Goal: Information Seeking & Learning: Learn about a topic

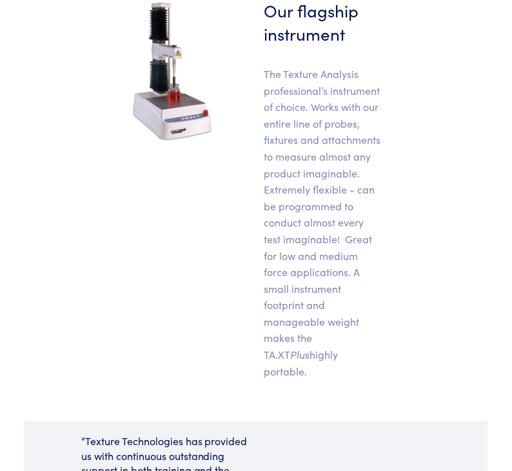
scroll to position [580, 0]
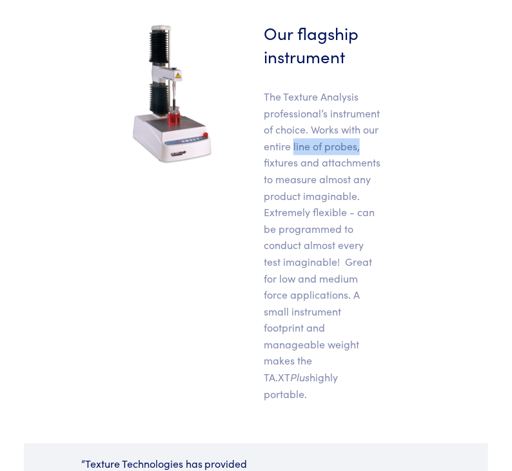
drag, startPoint x: 294, startPoint y: 144, endPoint x: 369, endPoint y: 152, distance: 75.2
click at [369, 152] on p "The Texture Analysis professional’s instrument of choice. Works with our entire…" at bounding box center [323, 245] width 119 height 313
click at [241, 171] on div "Our flagship instrument The Texture Analysis professional’s instrument of choic…" at bounding box center [256, 216] width 402 height 391
drag, startPoint x: 270, startPoint y: 152, endPoint x: 371, endPoint y: 152, distance: 101.9
click at [371, 152] on p "The Texture Analysis professional’s instrument of choice. Works with our entire…" at bounding box center [323, 245] width 119 height 313
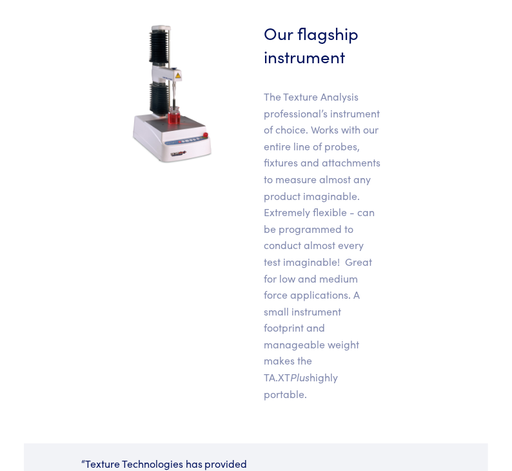
click at [246, 181] on div "Our flagship instrument The Texture Analysis professional’s instrument of choic…" at bounding box center [256, 216] width 402 height 391
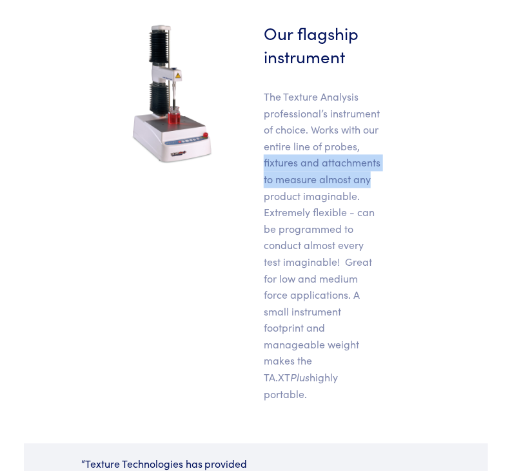
drag, startPoint x: 261, startPoint y: 163, endPoint x: 395, endPoint y: 181, distance: 134.7
click at [395, 181] on div "Our flagship instrument The Texture Analysis professional’s instrument of choic…" at bounding box center [256, 216] width 402 height 391
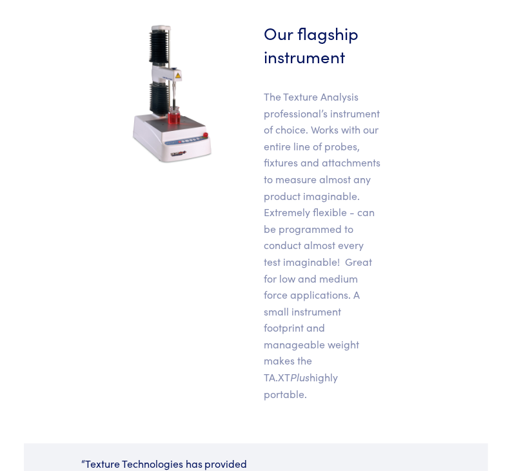
click at [404, 204] on div "Our flagship instrument The Texture Analysis professional’s instrument of choic…" at bounding box center [256, 216] width 402 height 391
drag, startPoint x: 321, startPoint y: 148, endPoint x: 399, endPoint y: 382, distance: 247.4
click at [399, 382] on div "Our flagship instrument The Texture Analysis professional’s instrument of choic…" at bounding box center [256, 216] width 402 height 391
click at [421, 326] on div "Our flagship instrument The Texture Analysis professional’s instrument of choic…" at bounding box center [256, 216] width 402 height 391
drag, startPoint x: 256, startPoint y: 210, endPoint x: 415, endPoint y: 385, distance: 236.5
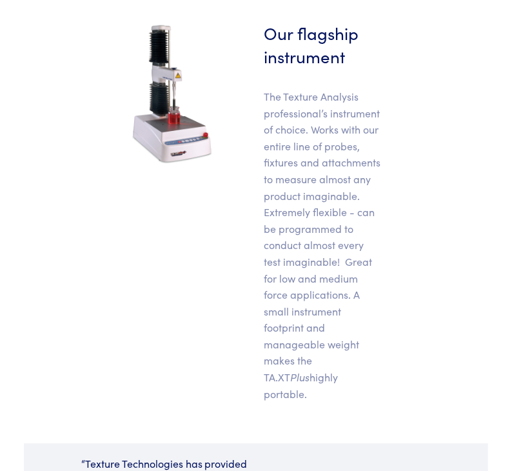
click at [408, 393] on div "Our flagship instrument The Texture Analysis professional’s instrument of choic…" at bounding box center [256, 216] width 402 height 391
click at [429, 373] on div "Our flagship instrument The Texture Analysis professional’s instrument of choic…" at bounding box center [256, 216] width 402 height 391
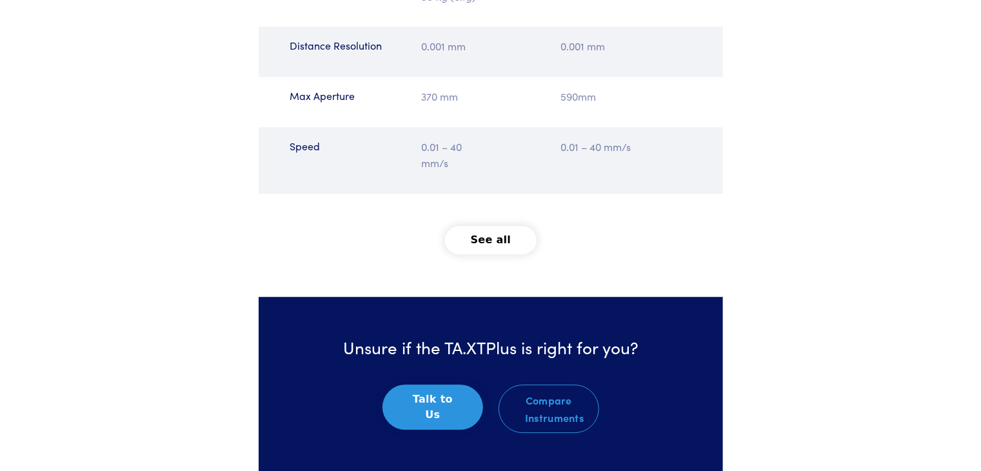
scroll to position [1677, 0]
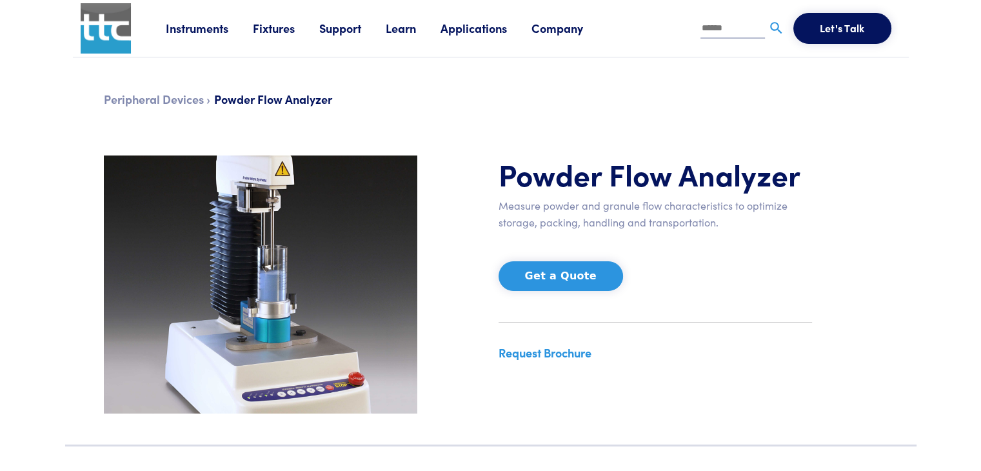
click at [198, 30] on link "Instruments" at bounding box center [209, 28] width 87 height 16
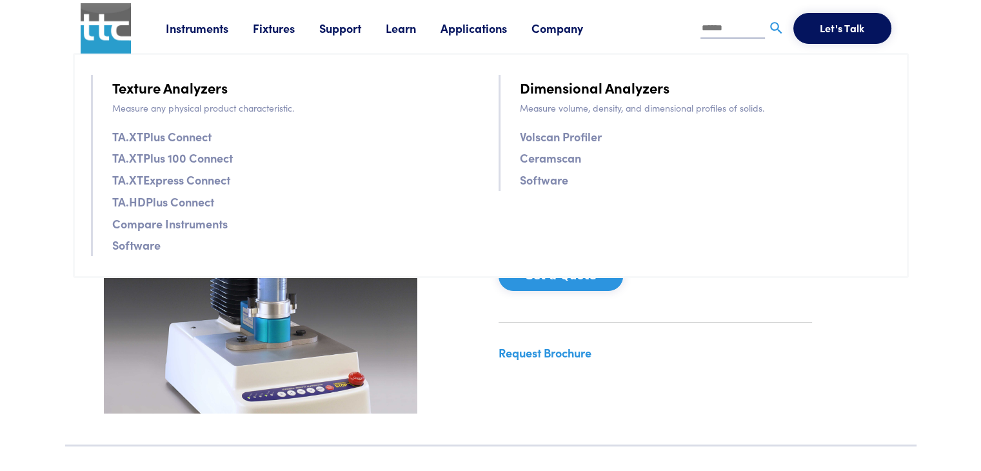
click at [149, 135] on link "TA.XTPlus Connect" at bounding box center [161, 136] width 99 height 19
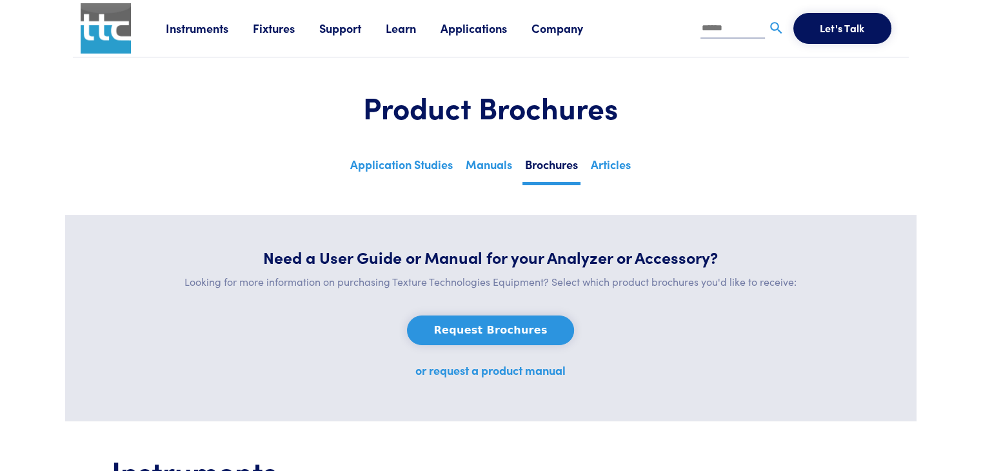
click at [480, 328] on button "Request Brochures" at bounding box center [490, 330] width 166 height 30
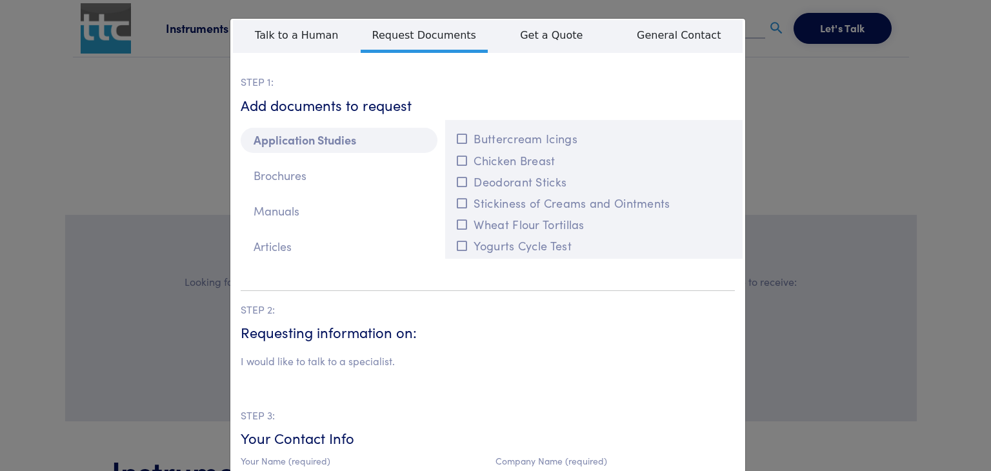
click at [148, 168] on div "**********" at bounding box center [495, 235] width 991 height 471
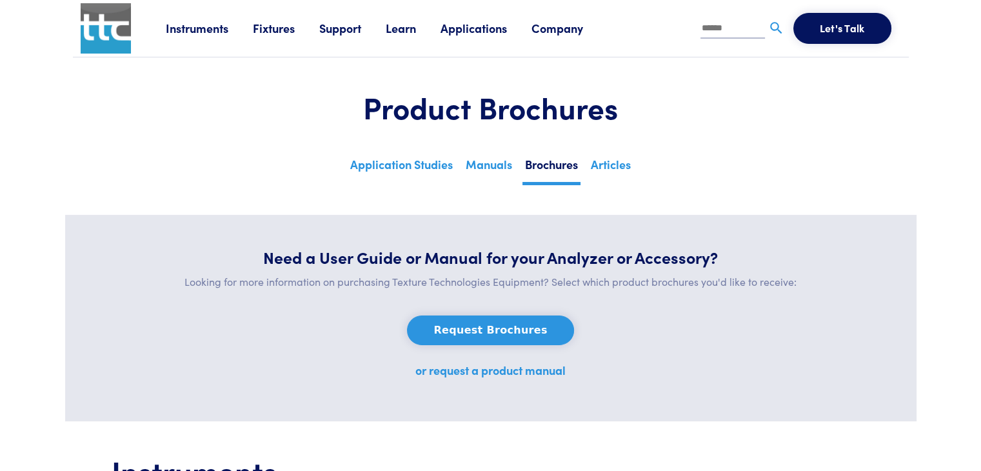
click at [206, 26] on link "Instruments" at bounding box center [209, 28] width 87 height 16
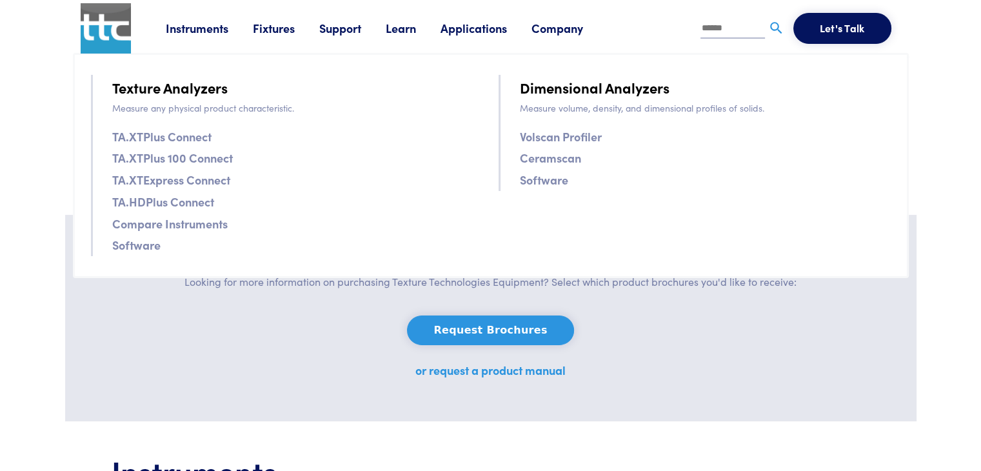
click at [289, 28] on link "Fixtures" at bounding box center [286, 28] width 66 height 16
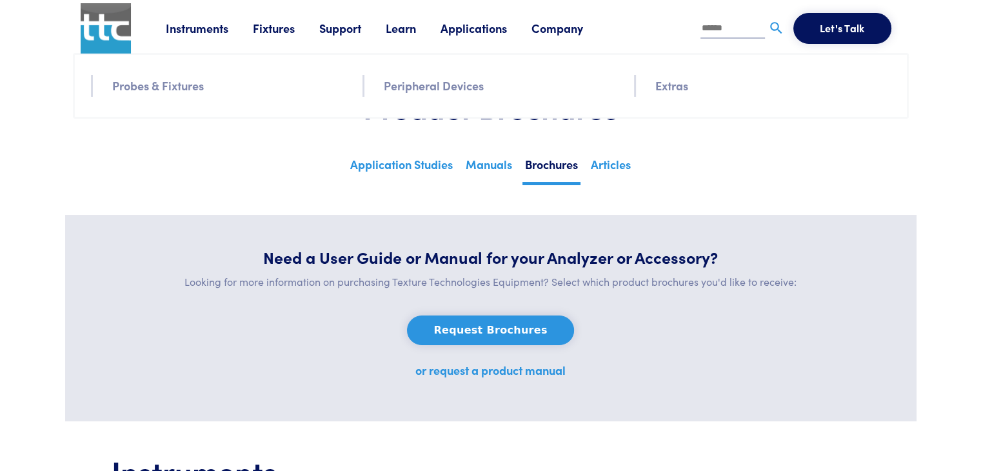
click at [183, 91] on link "Probes & Fixtures" at bounding box center [158, 85] width 92 height 19
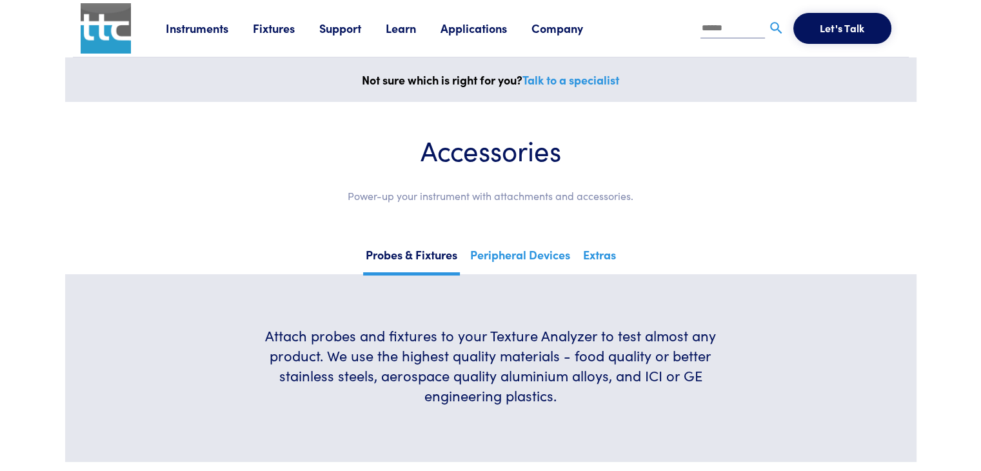
click at [356, 29] on link "Support" at bounding box center [352, 28] width 66 height 16
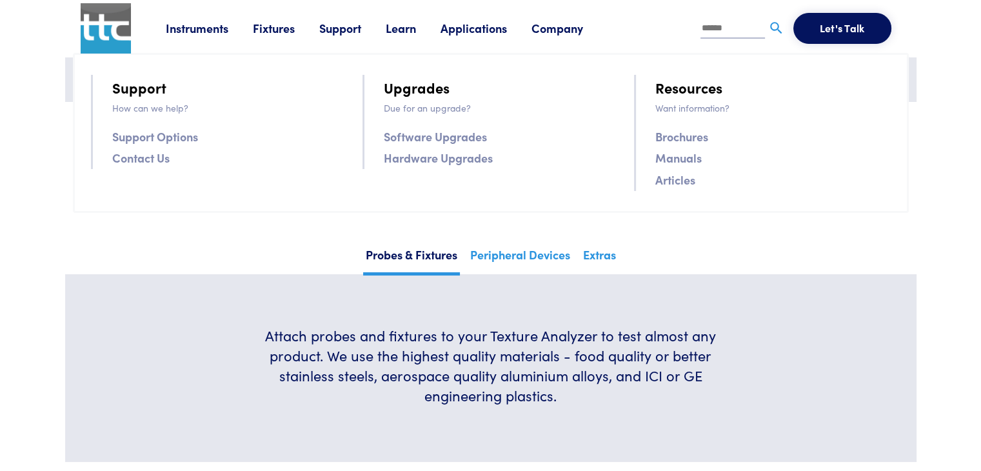
click at [221, 34] on link "Instruments" at bounding box center [209, 28] width 87 height 16
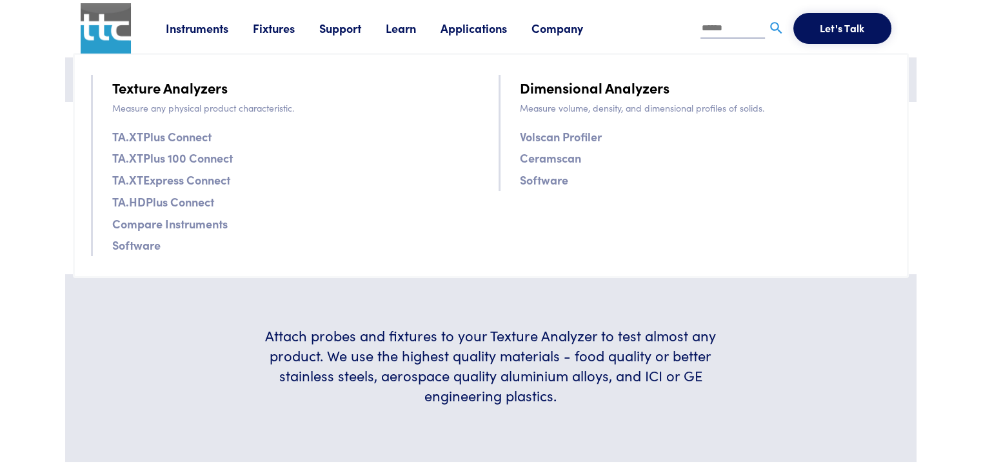
click at [163, 136] on link "TA.XTPlus Connect" at bounding box center [161, 136] width 99 height 19
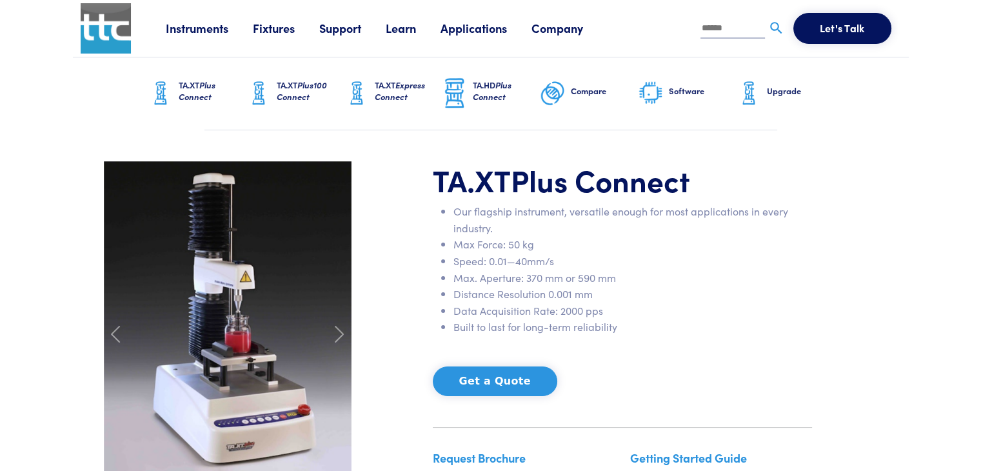
click at [297, 86] on h6 "TA.XT Plus100 Connect" at bounding box center [310, 90] width 67 height 23
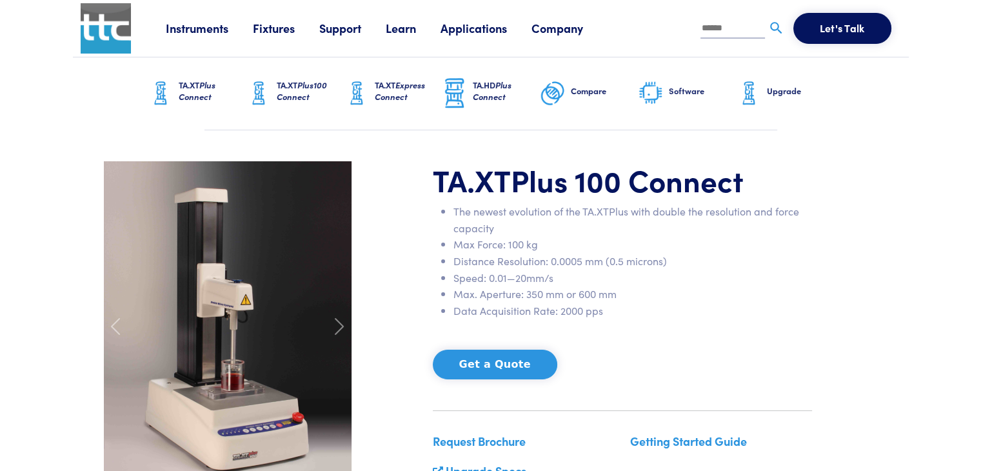
click at [397, 91] on span "Express Connect" at bounding box center [400, 91] width 50 height 24
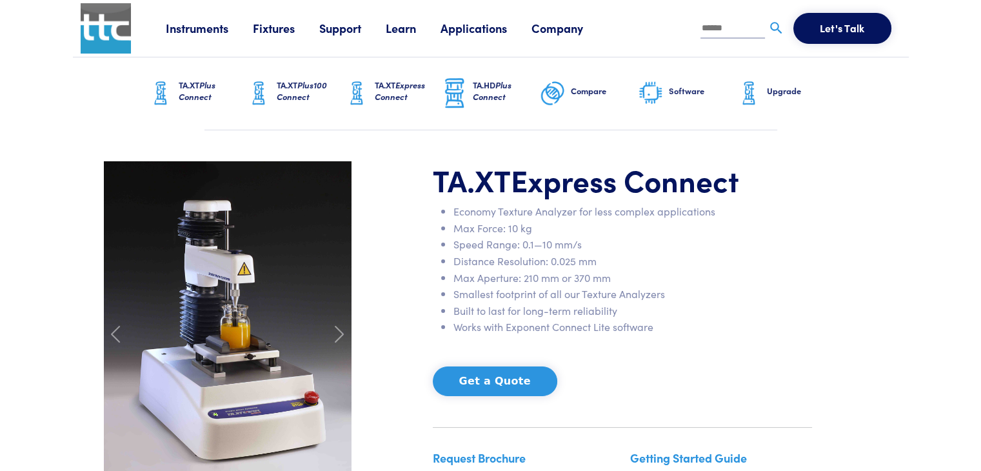
click at [306, 93] on span "Plus100 Connect" at bounding box center [302, 91] width 50 height 24
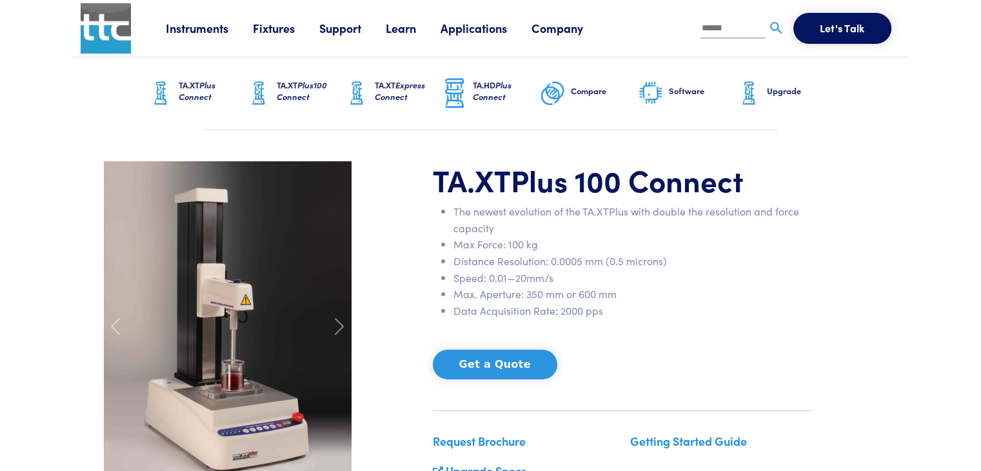
click at [484, 95] on span "Plus Connect" at bounding box center [492, 91] width 39 height 24
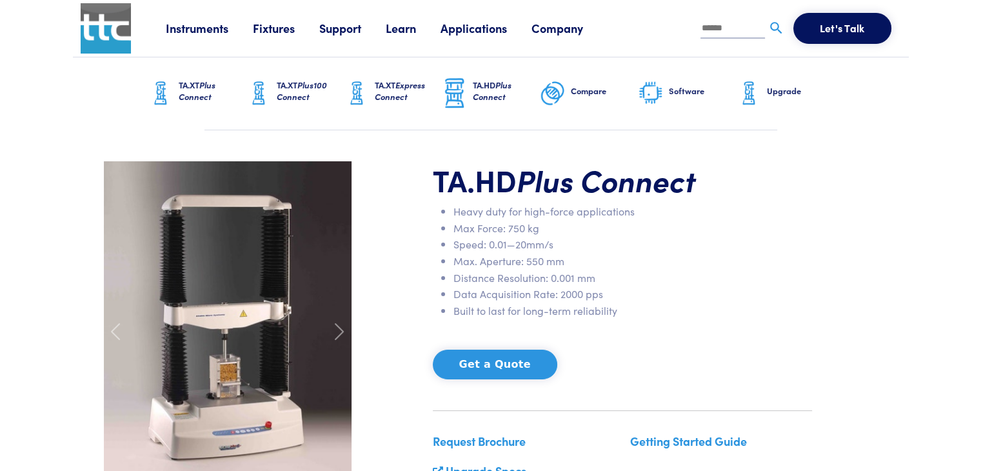
click at [312, 88] on span "Plus100 Connect" at bounding box center [302, 91] width 50 height 24
